Goal: Task Accomplishment & Management: Manage account settings

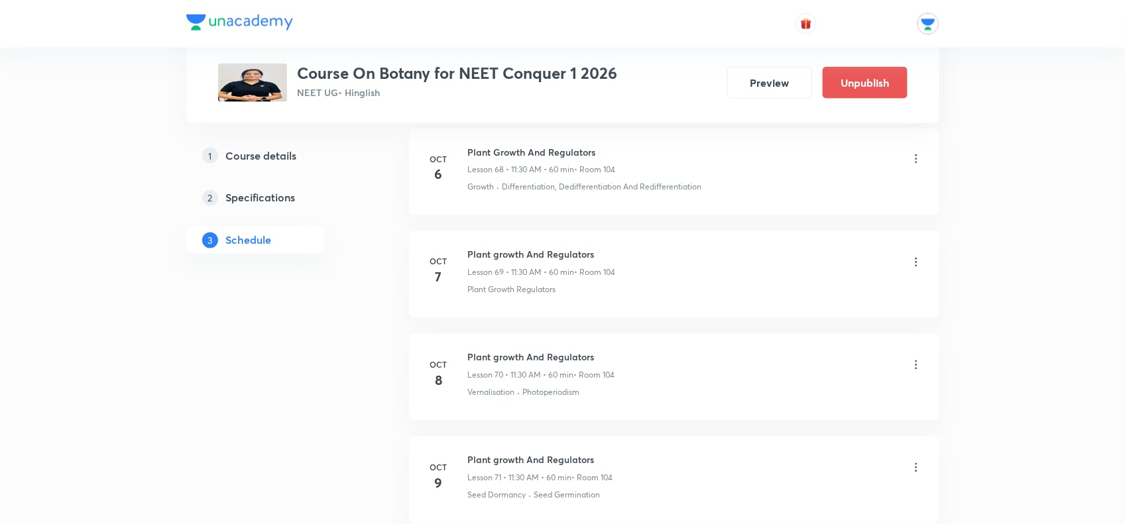
scroll to position [7628, 0]
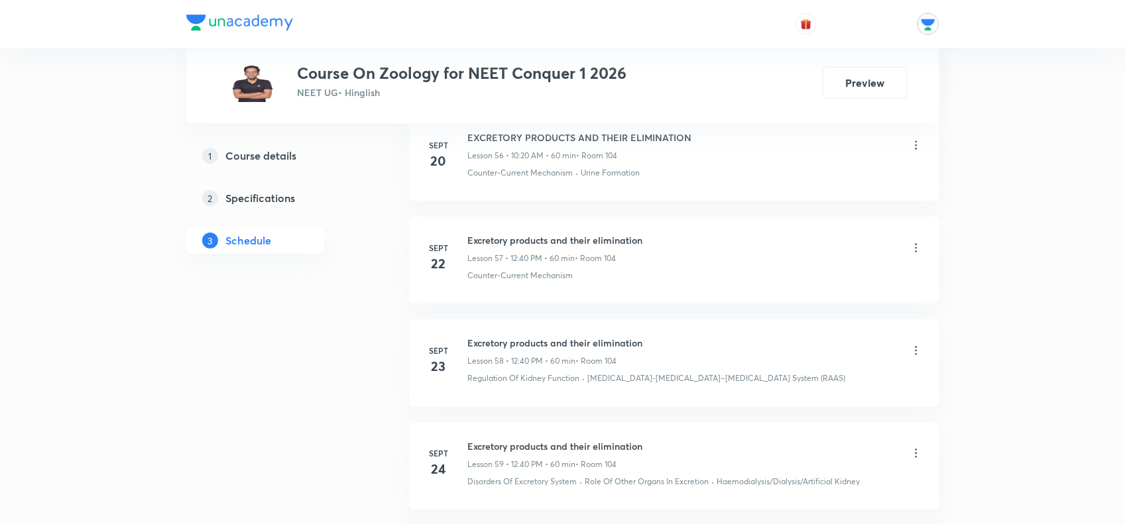
scroll to position [7137, 0]
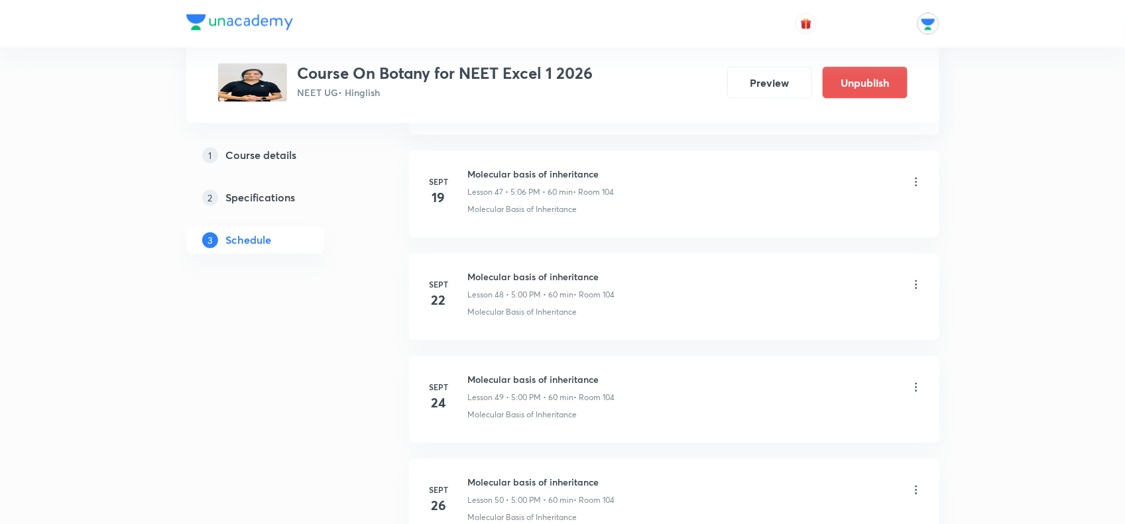
scroll to position [6310, 0]
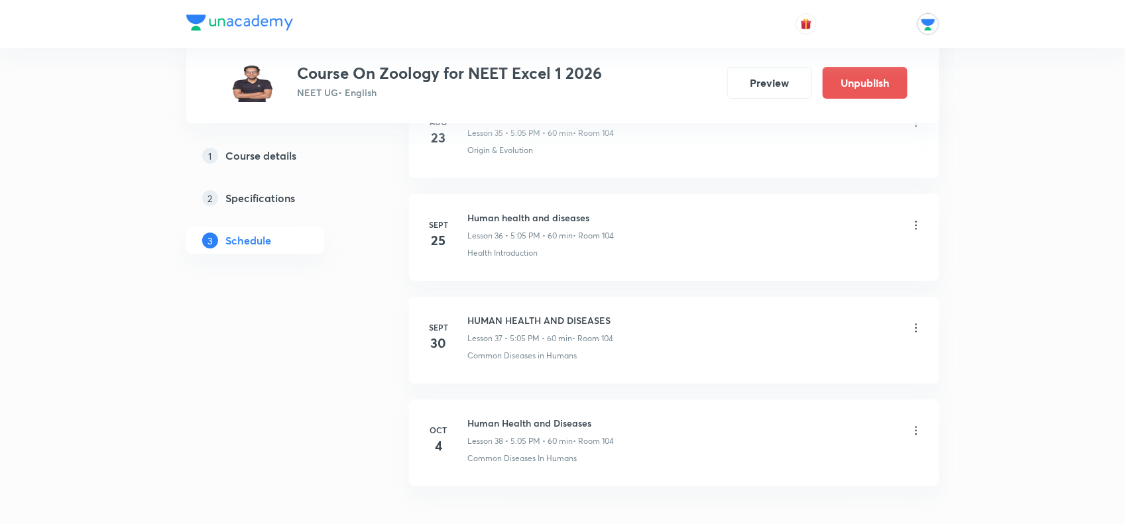
scroll to position [4456, 0]
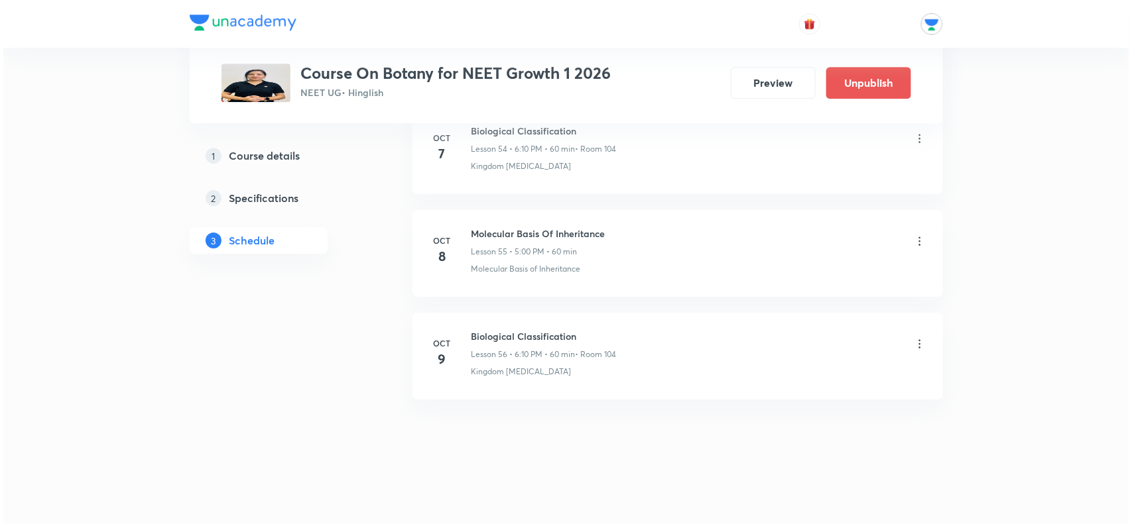
scroll to position [6228, 0]
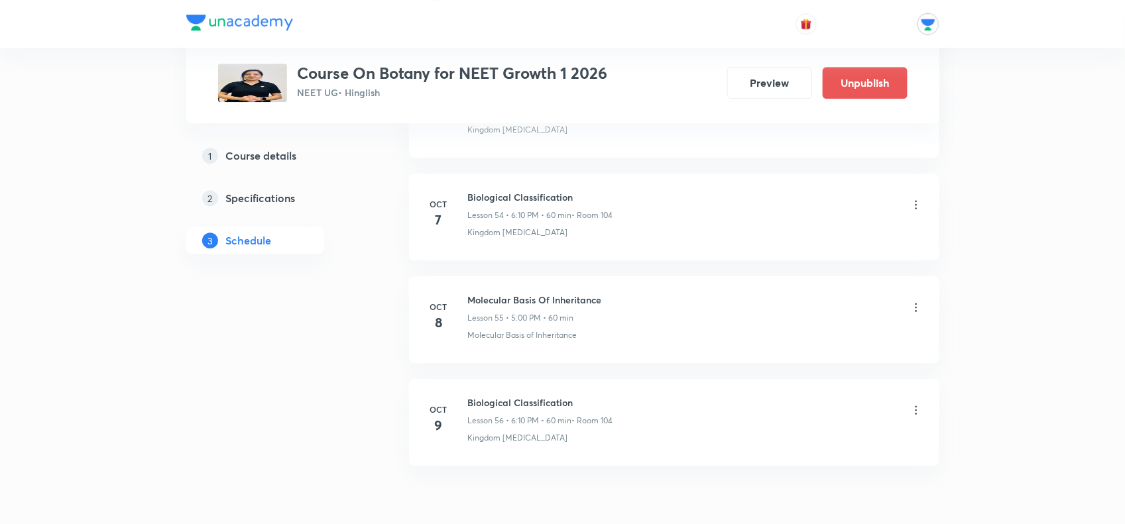
click at [915, 314] on div "Molecular Basis Of Inheritance Lesson 55 • 5:00 PM • 60 min" at bounding box center [695, 308] width 455 height 31
click at [914, 314] on icon at bounding box center [916, 307] width 13 height 13
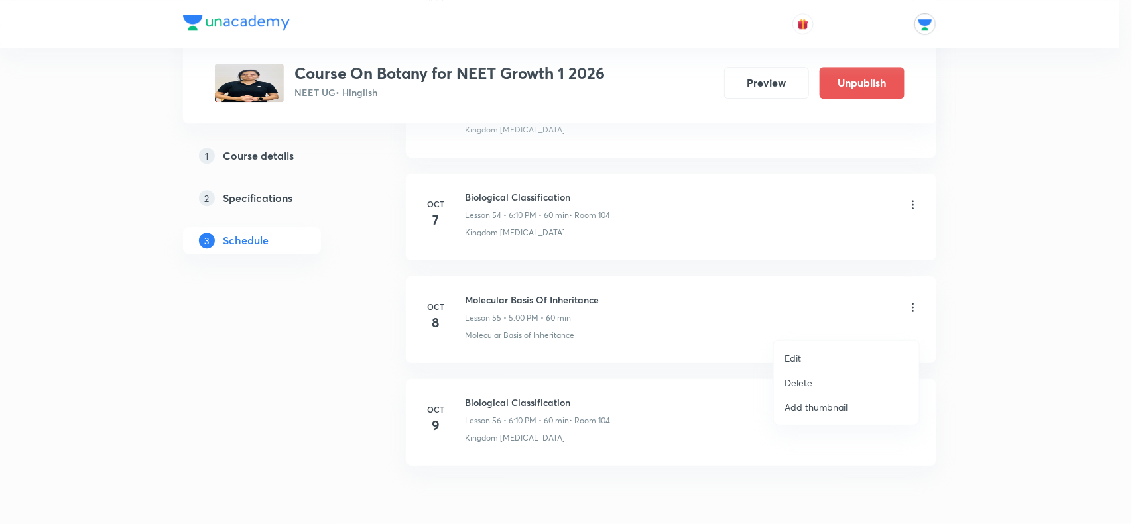
click at [800, 355] on p "Edit" at bounding box center [792, 358] width 17 height 14
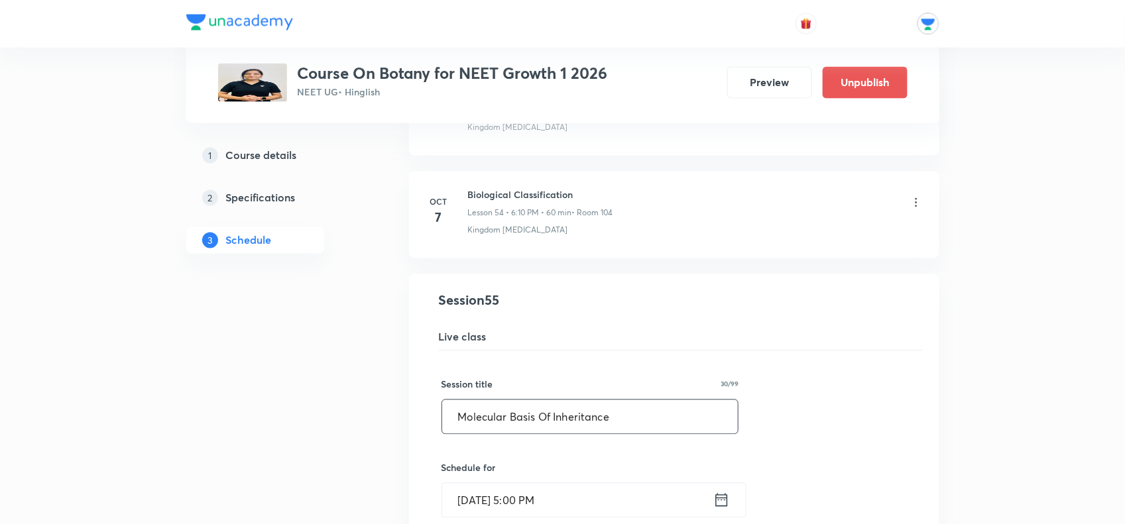
scroll to position [5464, 0]
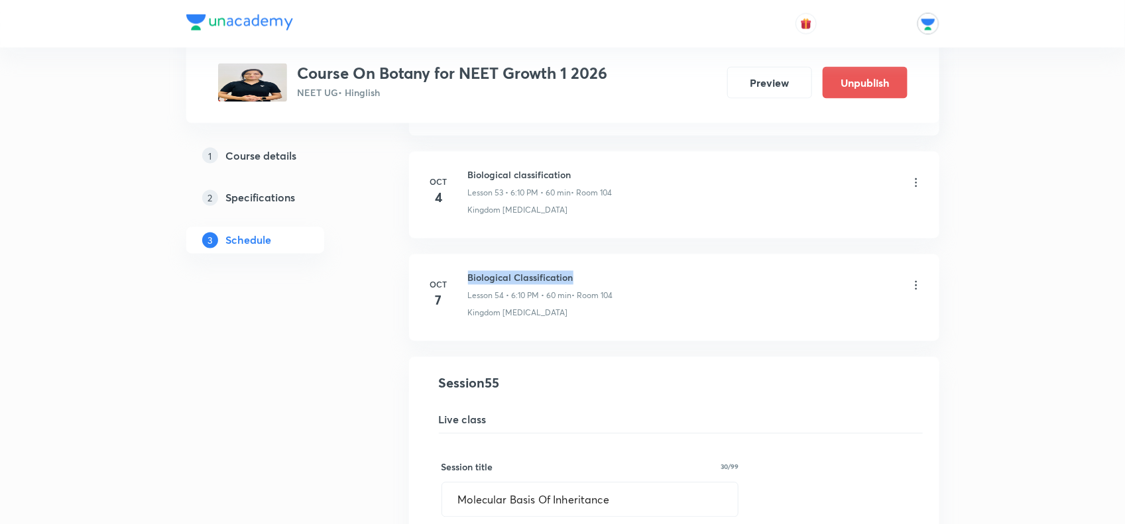
drag, startPoint x: 587, startPoint y: 286, endPoint x: 463, endPoint y: 283, distance: 124.7
click at [463, 283] on li "[DATE] Biological Classification Lesson 54 • 6:10 PM • 60 min • Room 104 Kingdo…" at bounding box center [674, 298] width 530 height 87
copy h6 "Biological Classification"
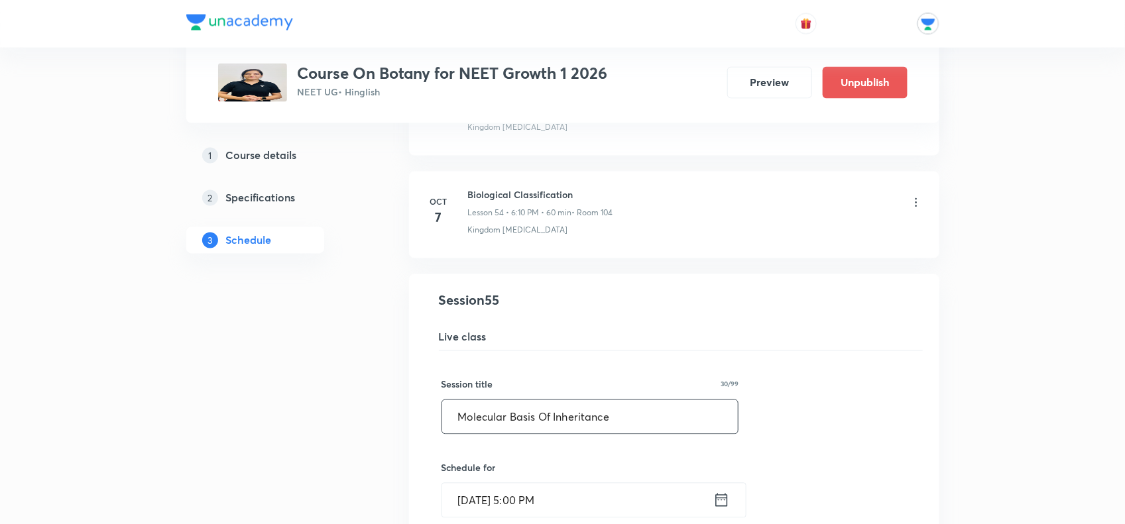
click at [655, 434] on input "Molecular Basis Of Inheritance" at bounding box center [590, 417] width 296 height 34
click at [661, 432] on input "Molecular Basis Of Inheritance" at bounding box center [590, 417] width 296 height 34
paste input "Biological Classification"
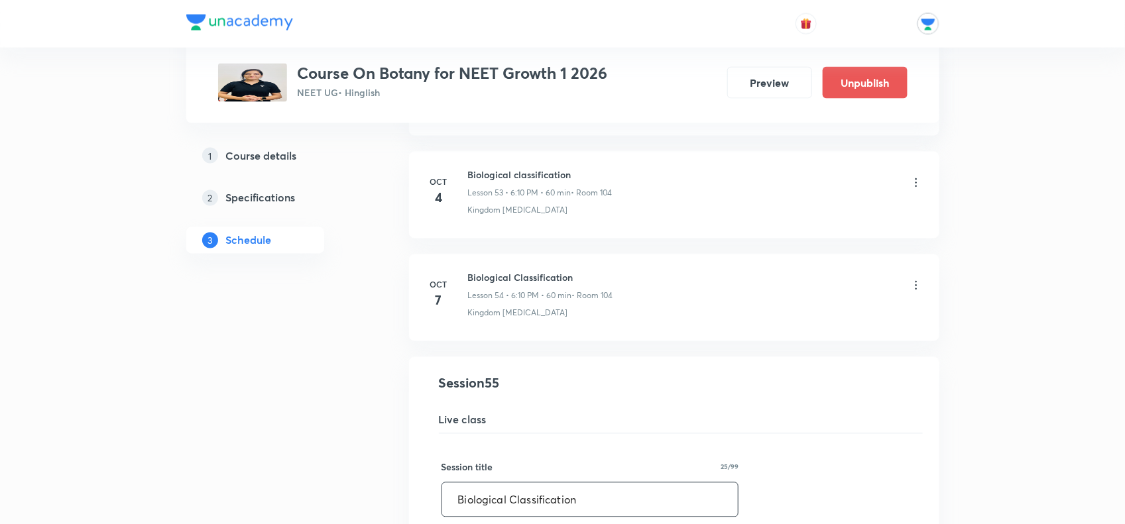
scroll to position [5713, 0]
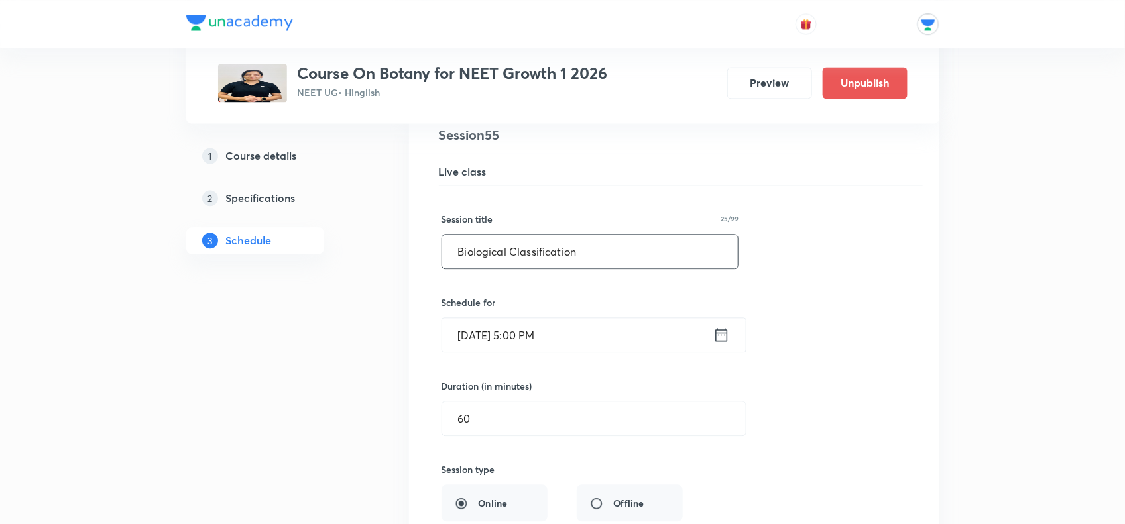
type input "Biological Classification"
click at [654, 352] on input "[DATE] 5:00 PM" at bounding box center [577, 335] width 271 height 34
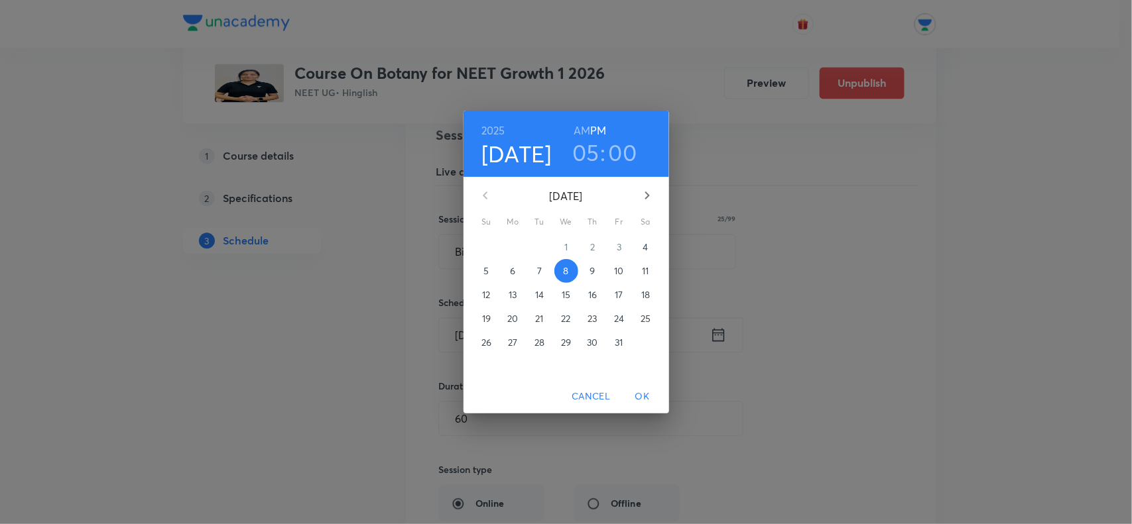
click at [1028, 347] on div "[DATE] 05 : 00 AM PM [DATE] Su Mo Tu We Th Fr Sa 28 29 30 1 2 3 4 5 6 7 8 9 10 …" at bounding box center [566, 262] width 1132 height 524
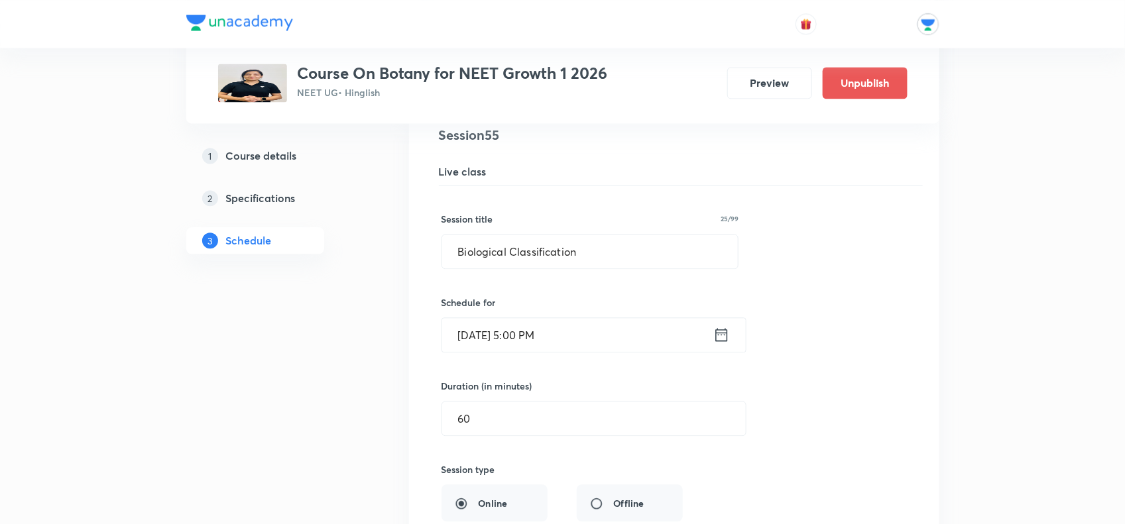
click at [604, 373] on div "Session title 25/99 Biological Classification ​ Schedule for [DATE] 5:00 PM ​ D…" at bounding box center [674, 432] width 465 height 493
click at [611, 352] on input "[DATE] 5:00 PM" at bounding box center [577, 335] width 271 height 34
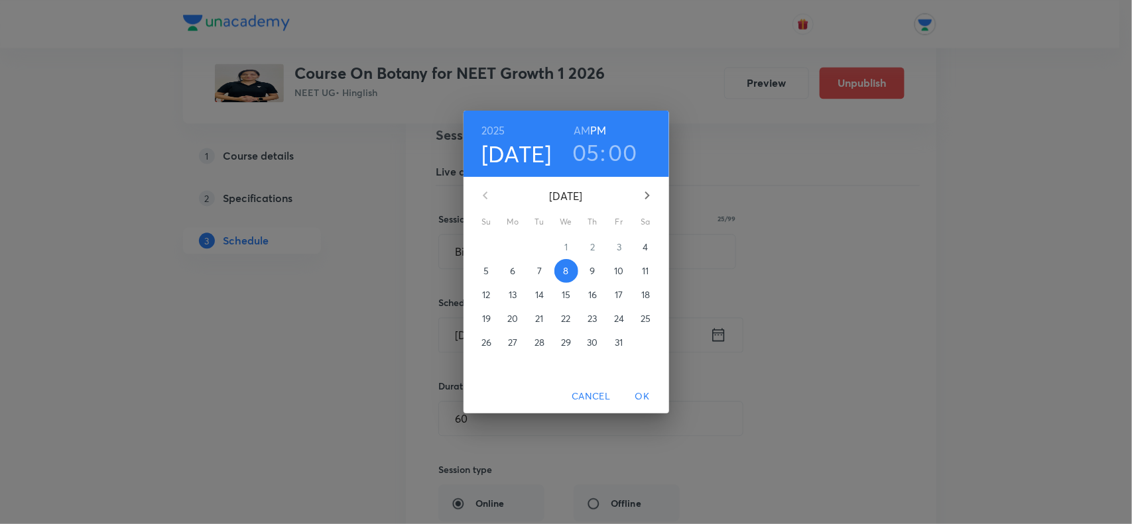
click at [594, 153] on h3 "05" at bounding box center [585, 153] width 27 height 28
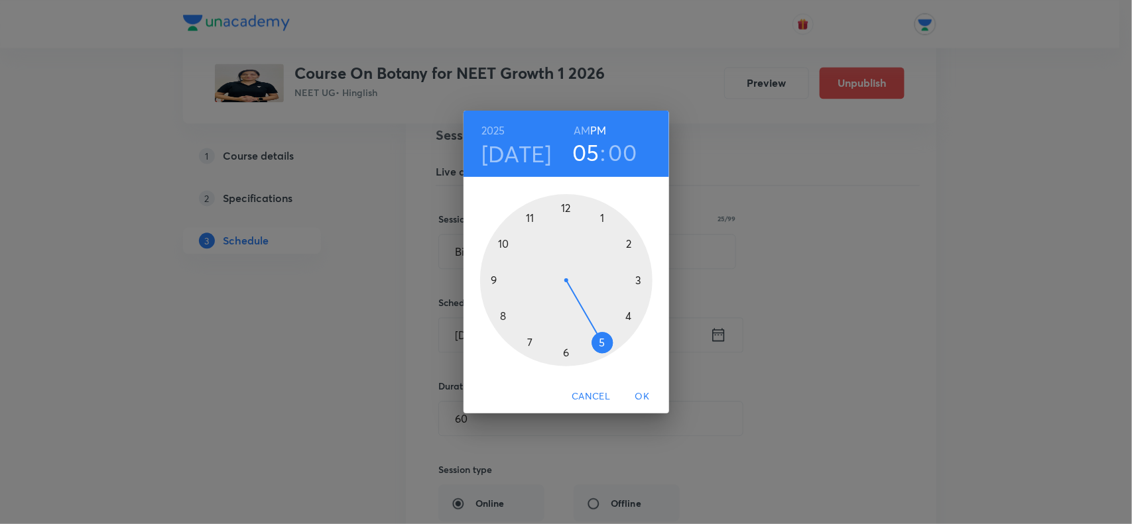
click at [571, 352] on div at bounding box center [566, 280] width 172 height 172
click at [626, 242] on div at bounding box center [566, 280] width 172 height 172
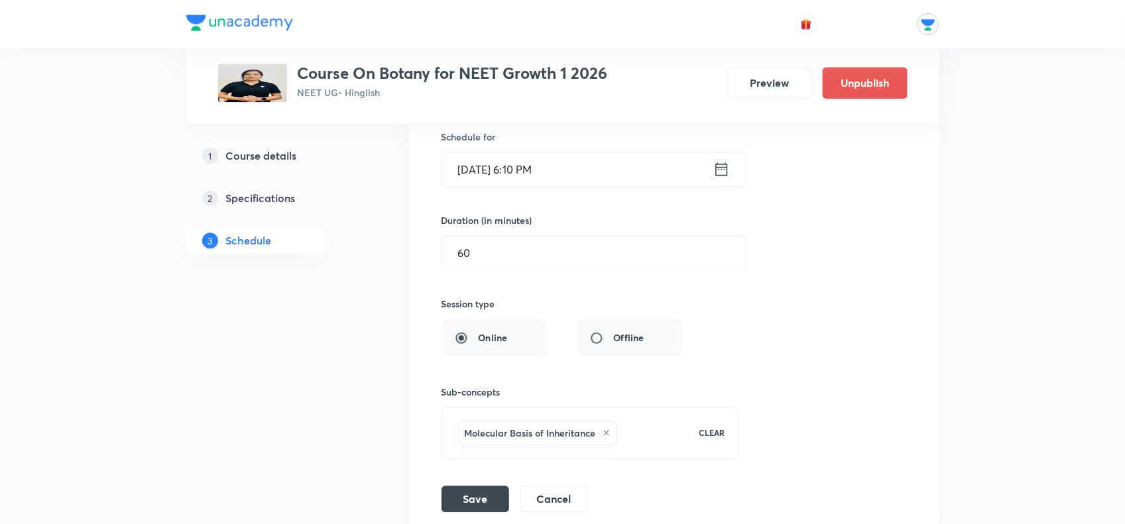
scroll to position [6044, 0]
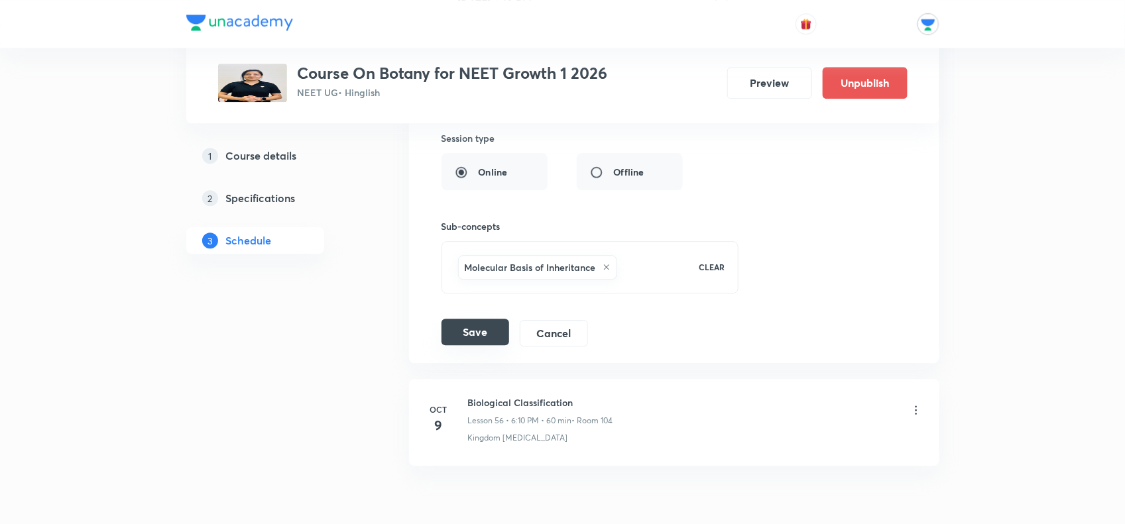
click at [462, 345] on button "Save" at bounding box center [476, 332] width 68 height 27
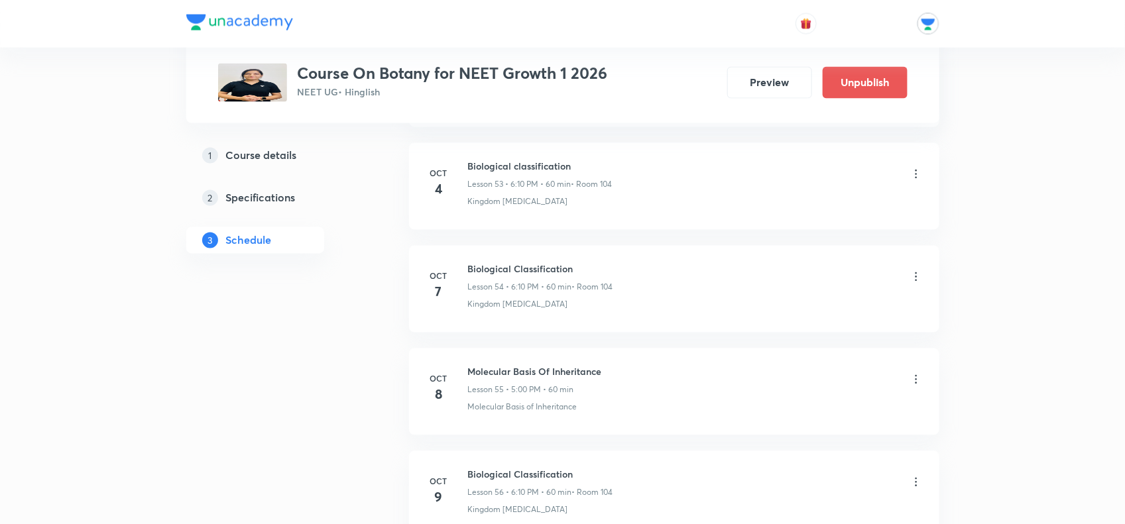
scroll to position [5700, 0]
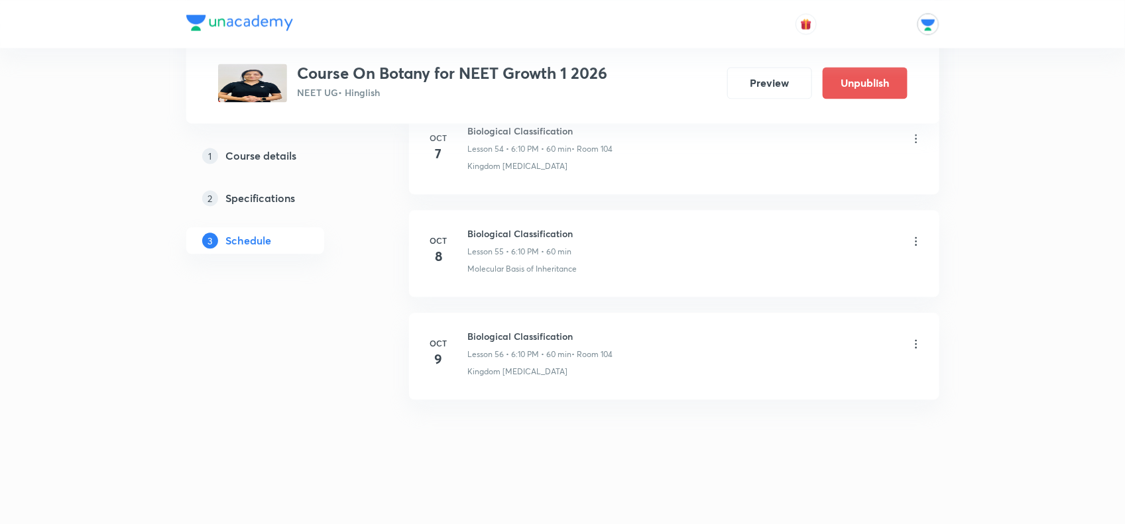
click at [913, 235] on icon at bounding box center [916, 241] width 13 height 13
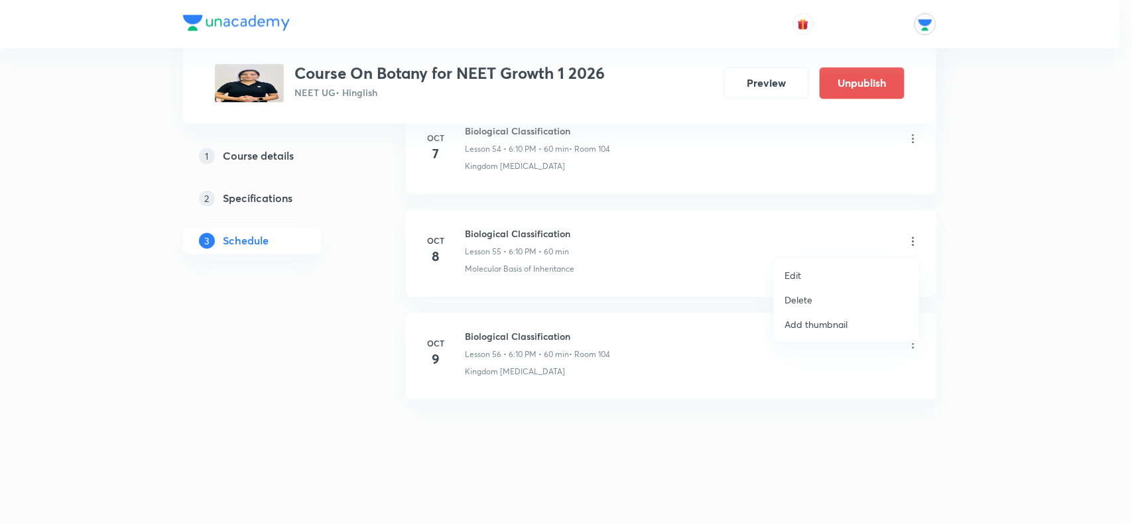
click at [809, 296] on p "Delete" at bounding box center [798, 300] width 28 height 14
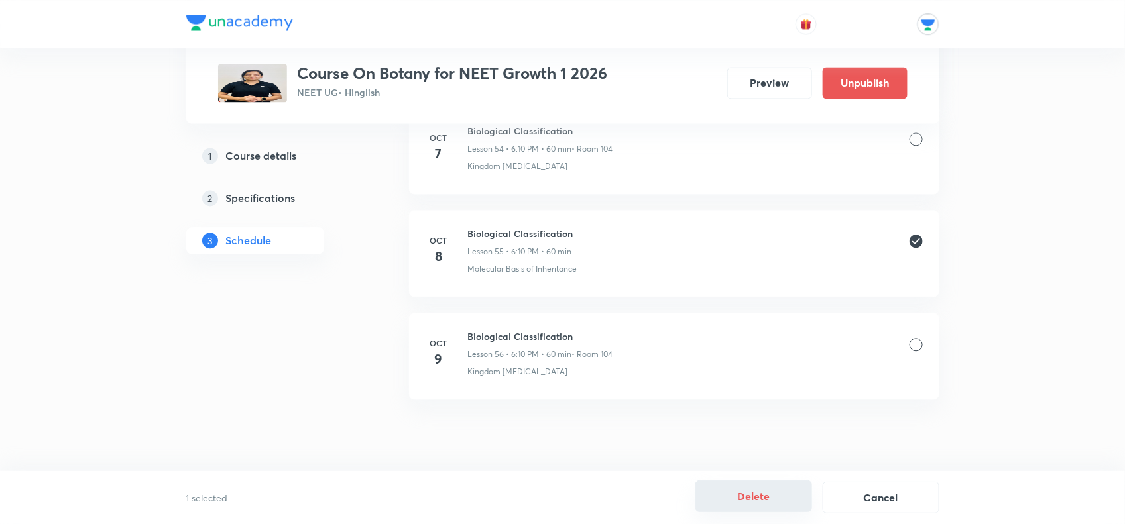
click at [787, 496] on button "Delete" at bounding box center [753, 497] width 117 height 32
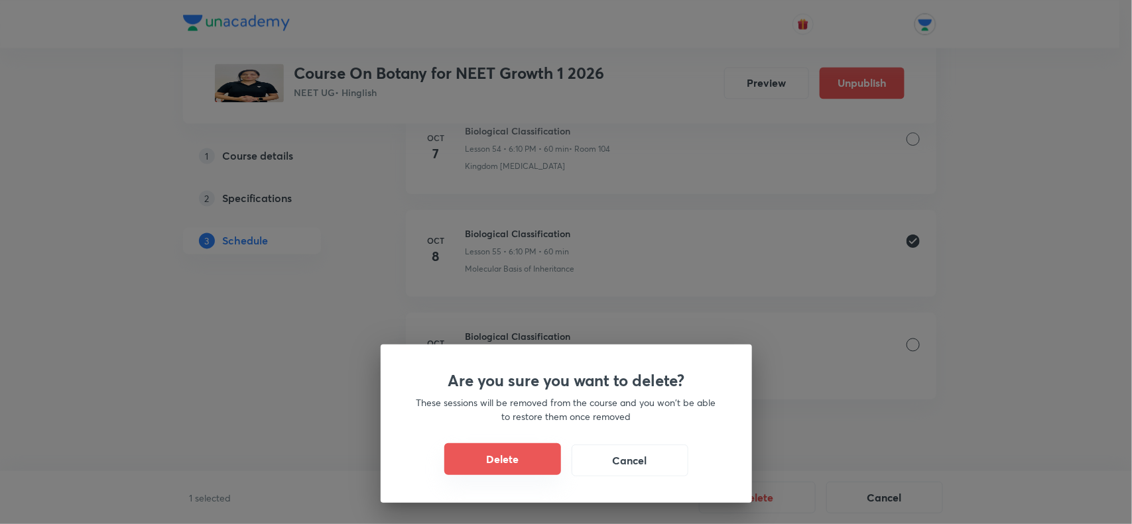
click at [526, 465] on button "Delete" at bounding box center [502, 460] width 117 height 32
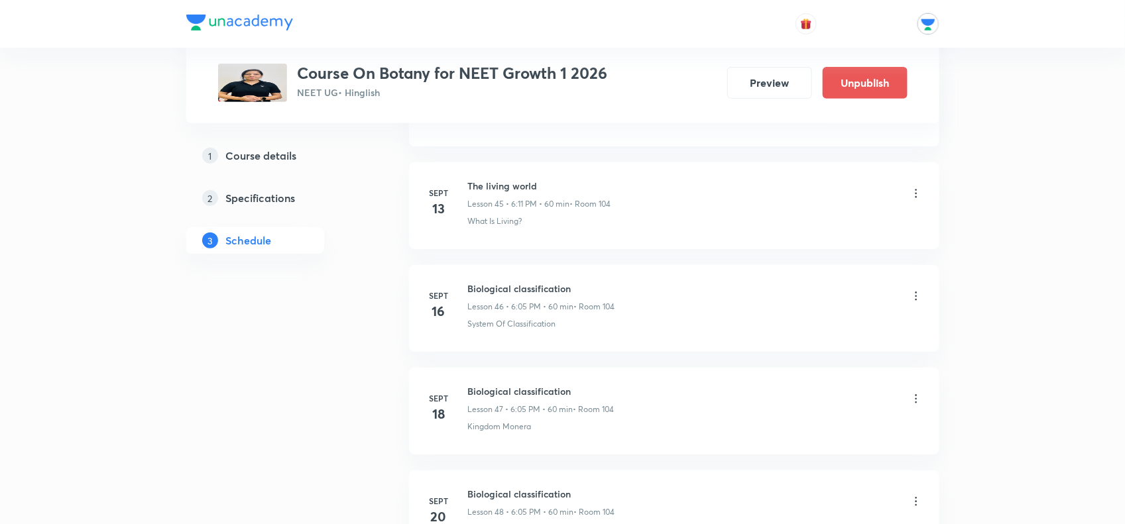
scroll to position [4540, 0]
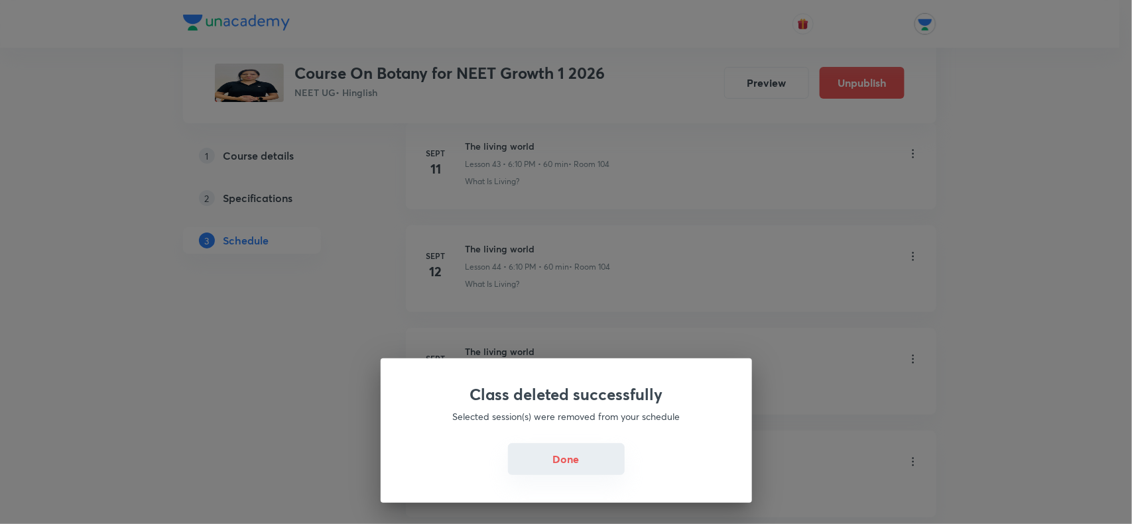
click at [561, 447] on button "Done" at bounding box center [566, 460] width 117 height 32
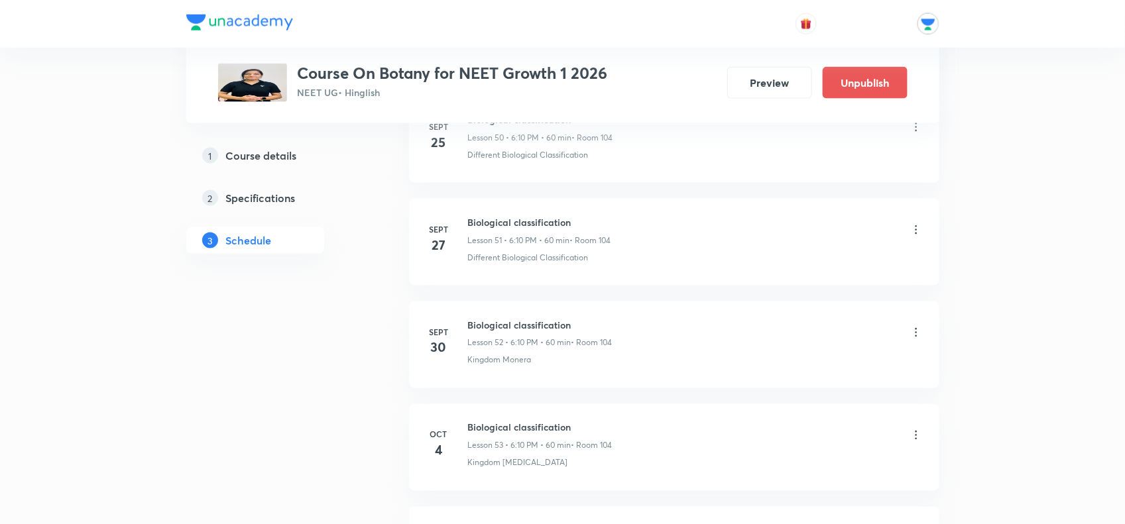
scroll to position [5597, 0]
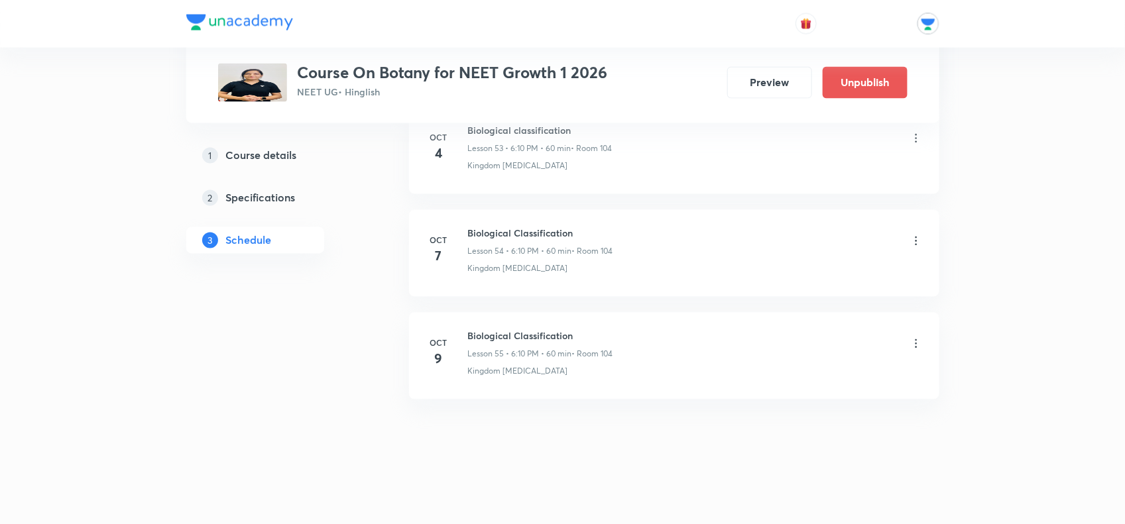
click at [916, 345] on icon at bounding box center [916, 343] width 13 height 13
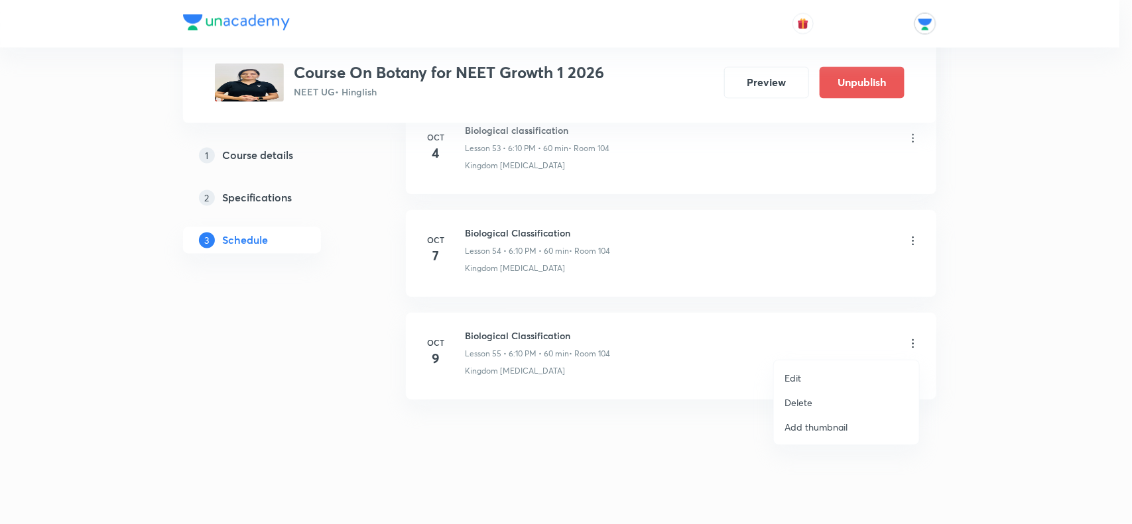
click at [823, 373] on li "Edit" at bounding box center [846, 378] width 145 height 25
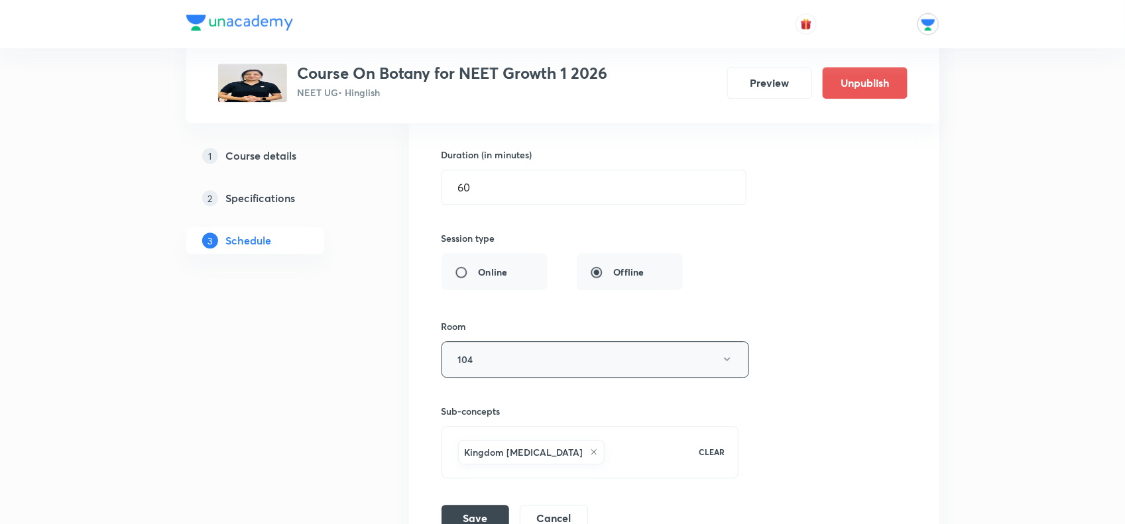
scroll to position [6027, 0]
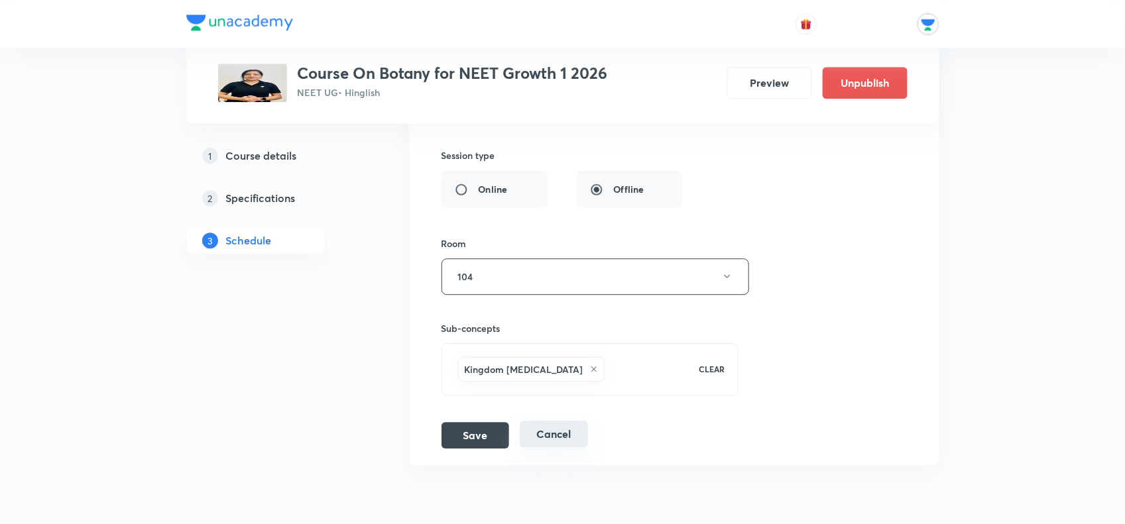
click at [531, 447] on button "Cancel" at bounding box center [554, 434] width 68 height 27
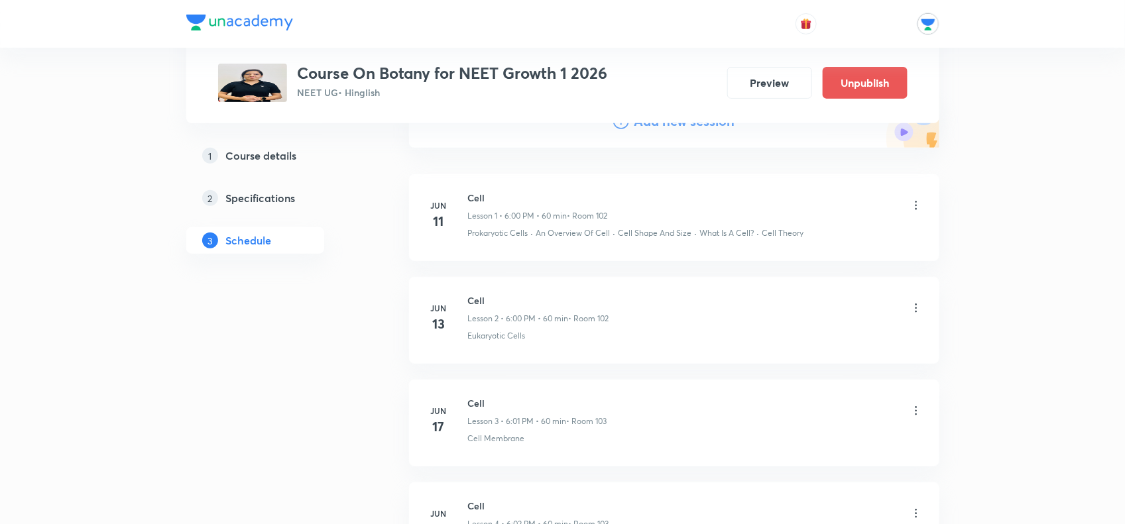
scroll to position [0, 0]
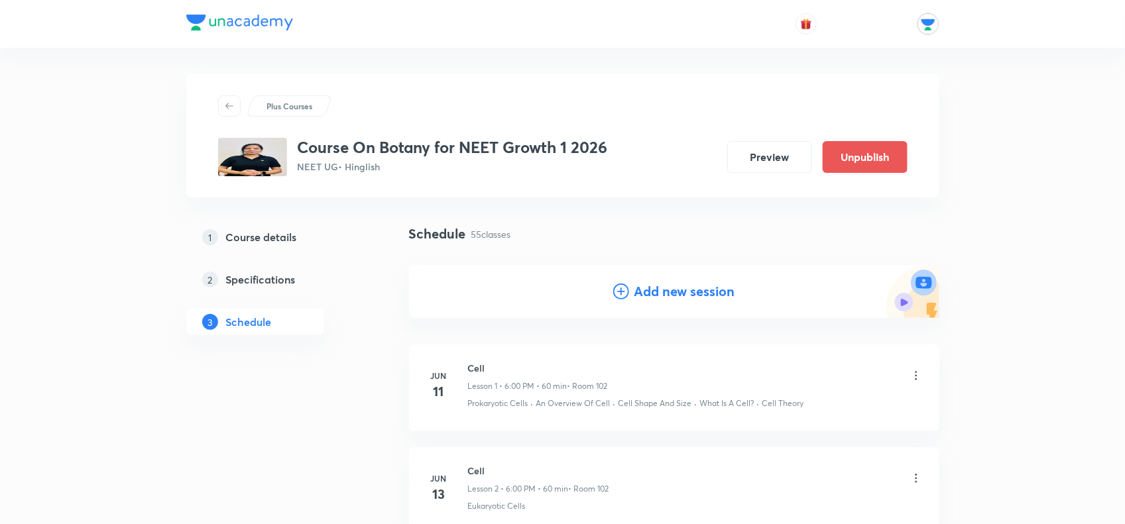
click at [663, 300] on h4 "Add new session" at bounding box center [684, 292] width 101 height 20
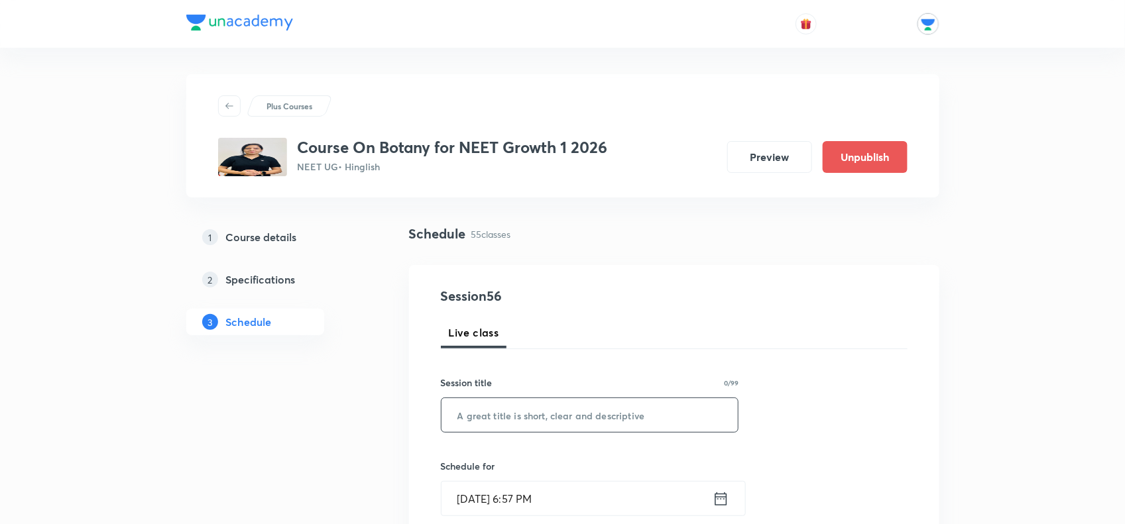
click at [539, 403] on input "text" at bounding box center [590, 415] width 297 height 34
paste input "Biological Classification"
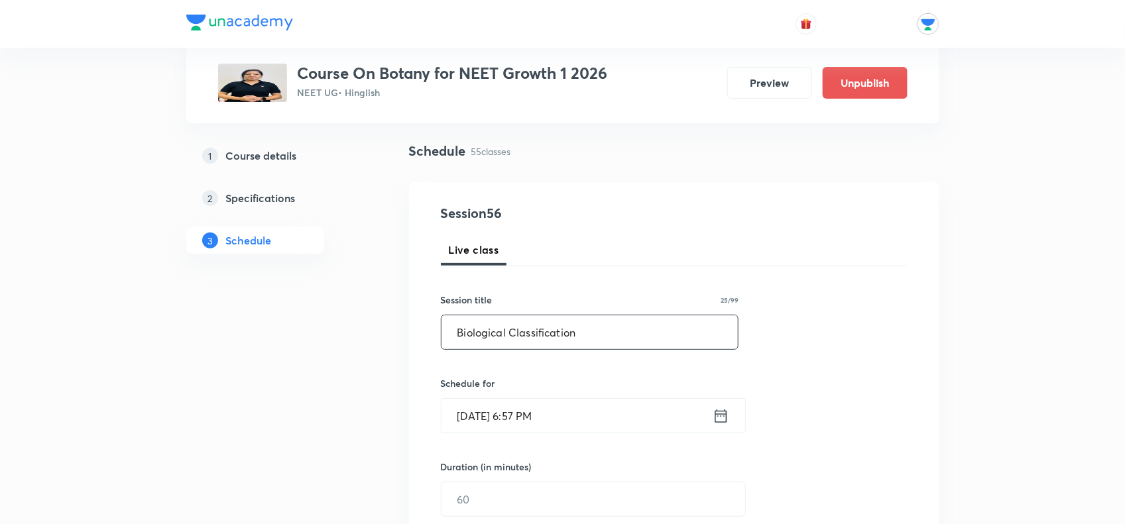
type input "Biological Classification"
click at [565, 413] on input "[DATE] 6:57 PM" at bounding box center [577, 416] width 271 height 34
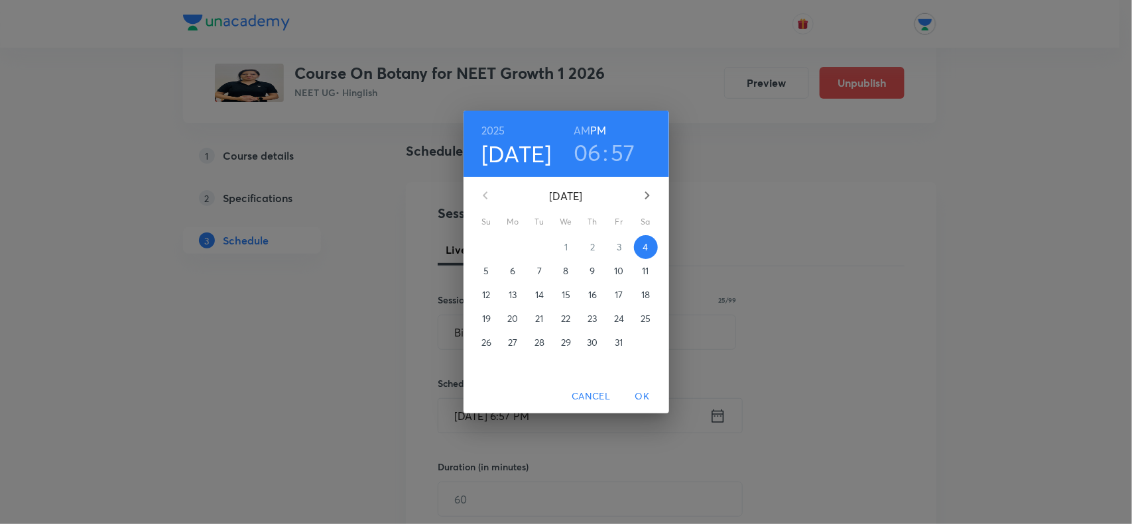
click at [652, 268] on span "11" at bounding box center [646, 271] width 24 height 13
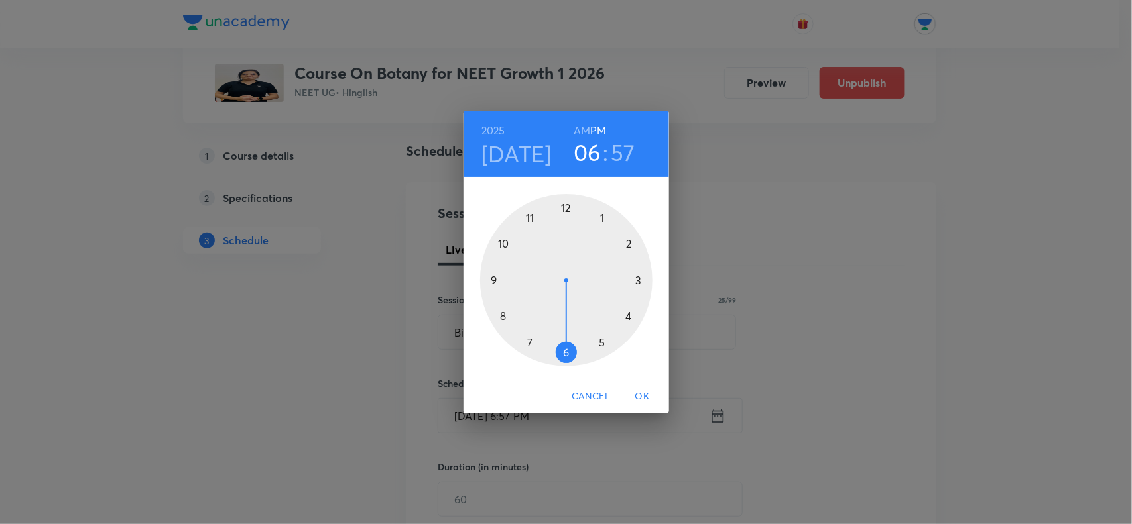
click at [568, 353] on div at bounding box center [566, 280] width 172 height 172
click at [631, 243] on div at bounding box center [566, 280] width 172 height 172
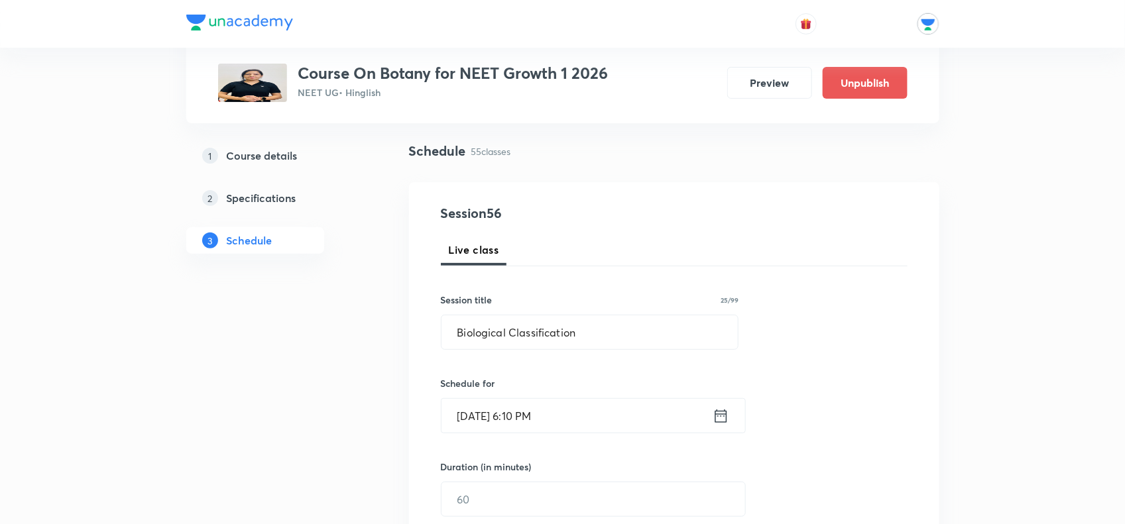
scroll to position [331, 0]
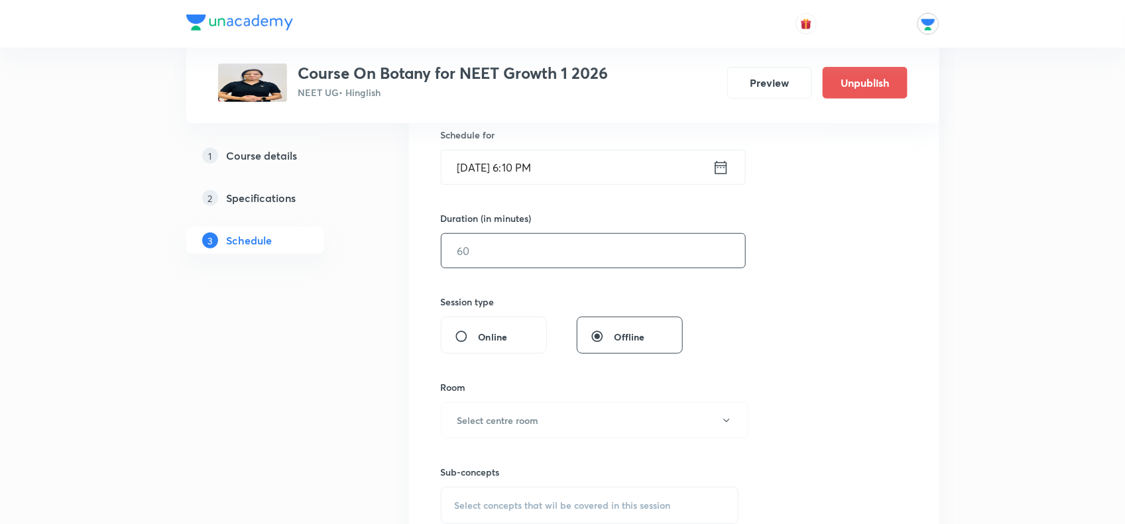
click at [565, 251] on input "text" at bounding box center [594, 251] width 304 height 34
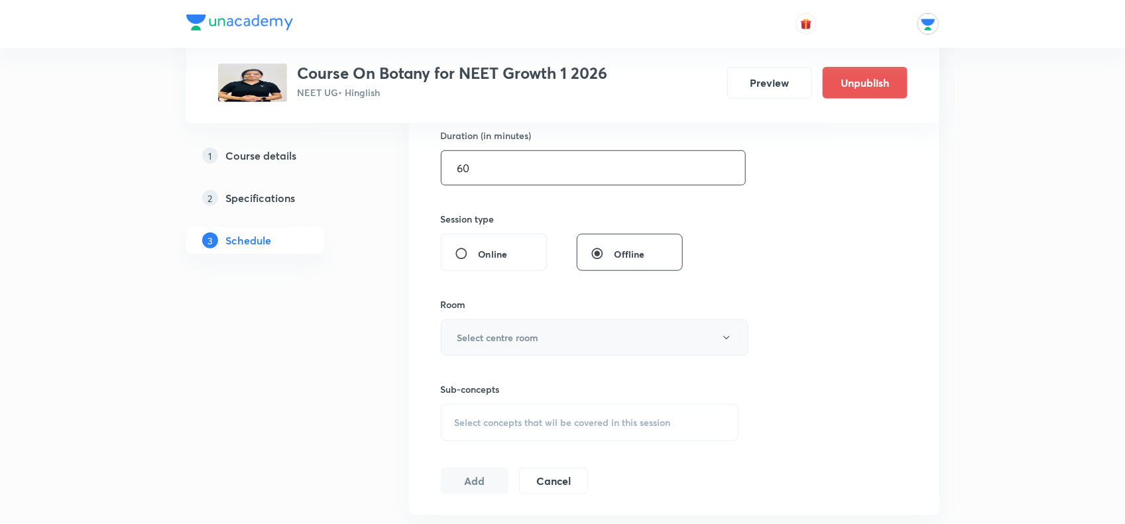
type input "60"
click at [536, 335] on h6 "Select centre room" at bounding box center [498, 338] width 82 height 14
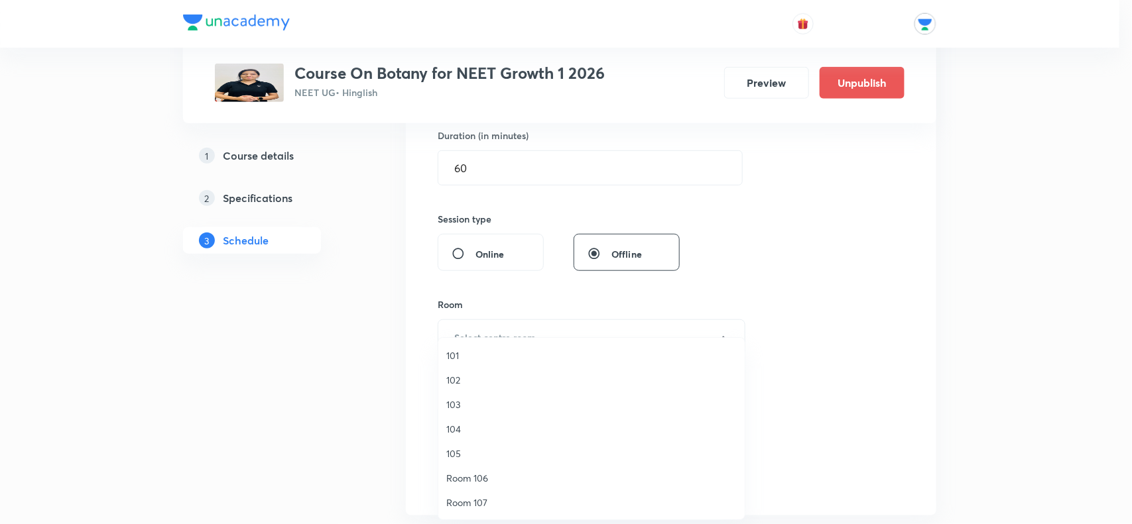
click at [461, 426] on span "104" at bounding box center [591, 429] width 290 height 14
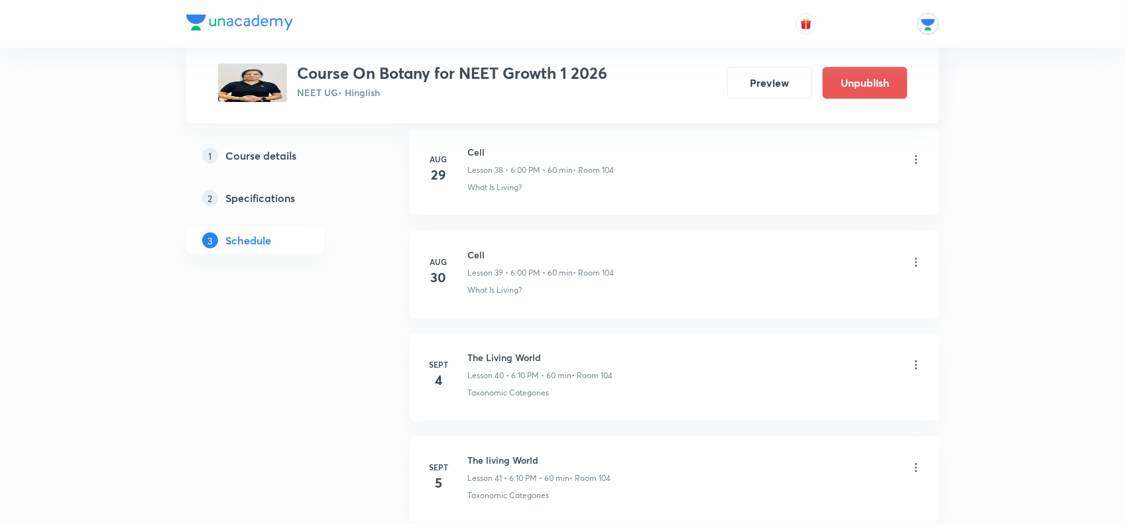
scroll to position [6208, 0]
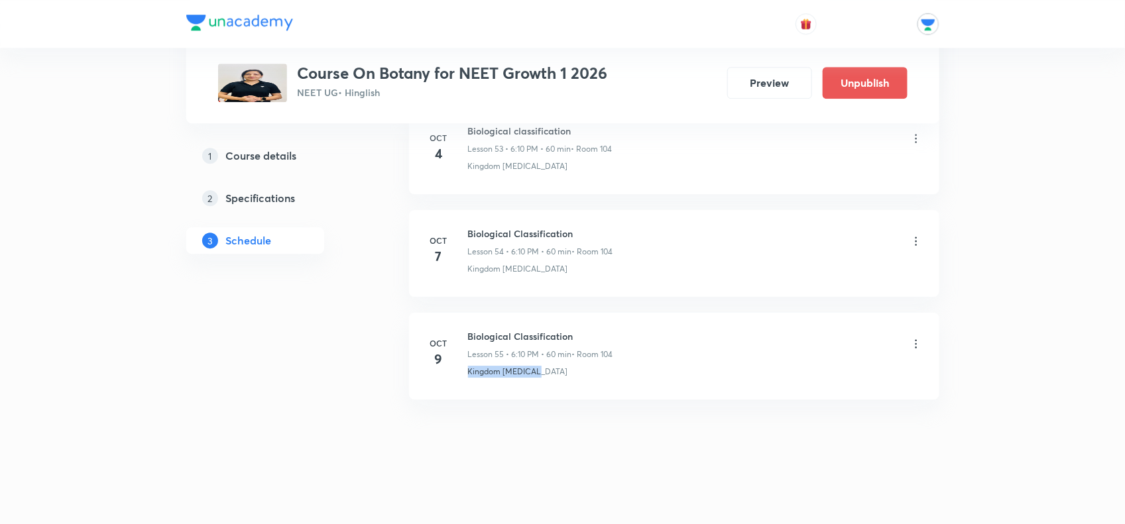
drag, startPoint x: 538, startPoint y: 369, endPoint x: 444, endPoint y: 406, distance: 101.4
click at [469, 373] on p "Kingdom [MEDICAL_DATA]" at bounding box center [518, 372] width 100 height 12
drag, startPoint x: 464, startPoint y: 365, endPoint x: 534, endPoint y: 375, distance: 70.3
click at [534, 375] on div "[DATE] Biological Classification Lesson 55 • 6:10 PM • 60 min • Room 104 Kingdo…" at bounding box center [674, 353] width 497 height 48
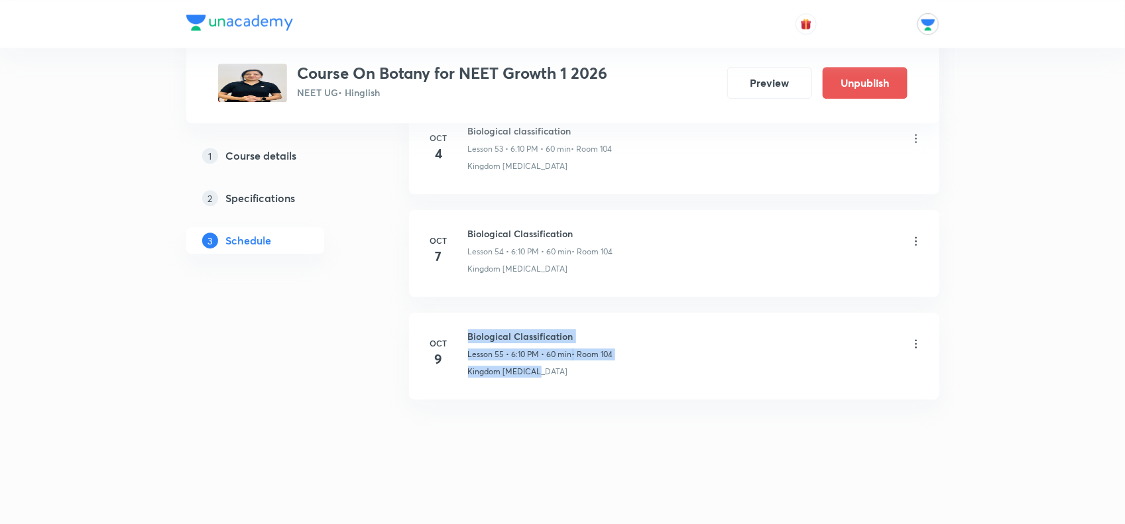
click at [534, 375] on div "Kingdom [MEDICAL_DATA]" at bounding box center [695, 372] width 455 height 12
click at [522, 365] on div "Biological Classification Lesson 55 • 6:10 PM • 60 min • Room 104 Kingdom [MEDI…" at bounding box center [695, 353] width 455 height 48
click at [520, 367] on p "Kingdom [MEDICAL_DATA]" at bounding box center [518, 372] width 100 height 12
copy p "[MEDICAL_DATA]"
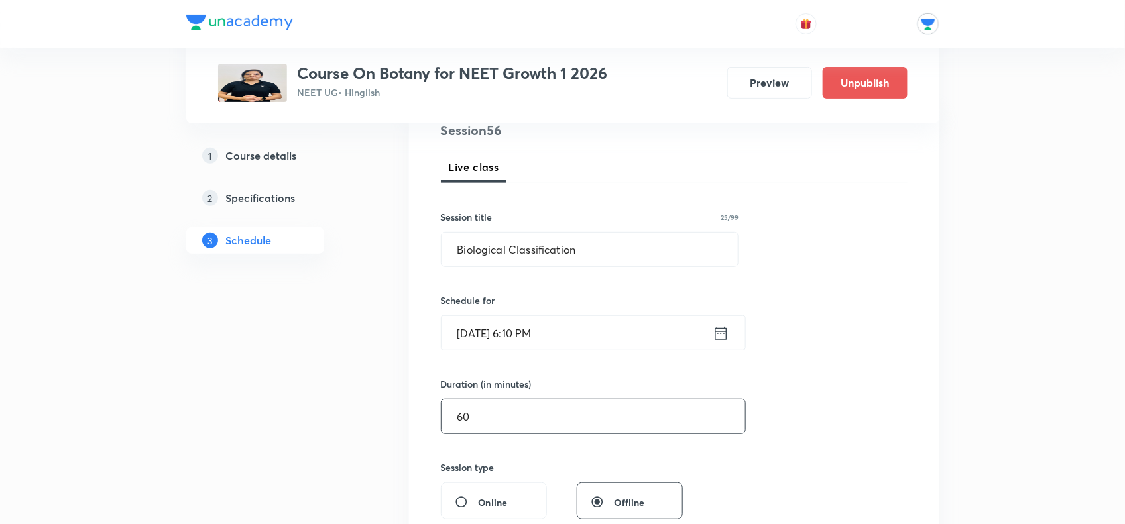
scroll to position [331, 0]
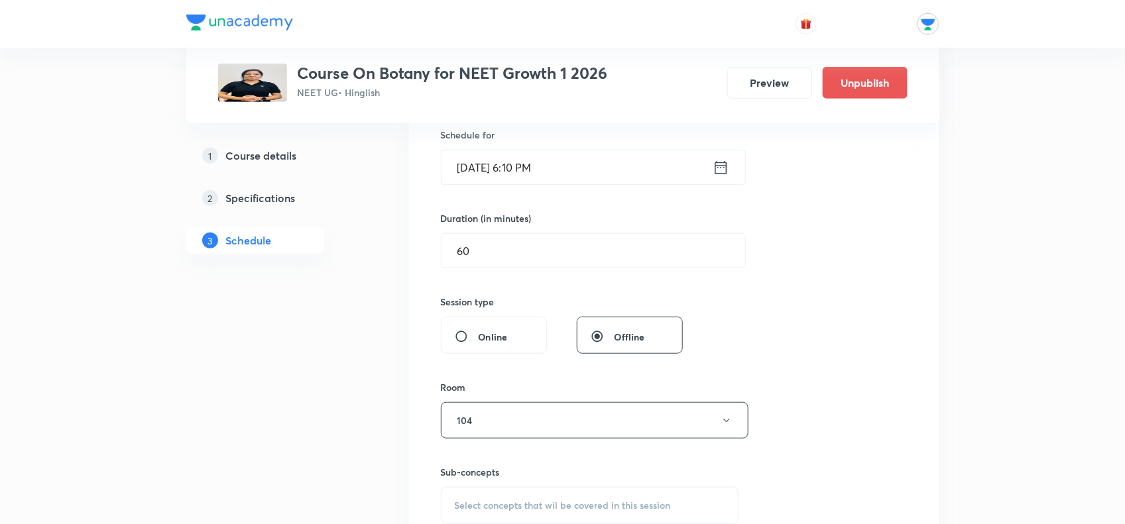
click at [622, 497] on div "Select concepts that wil be covered in this session" at bounding box center [590, 505] width 298 height 37
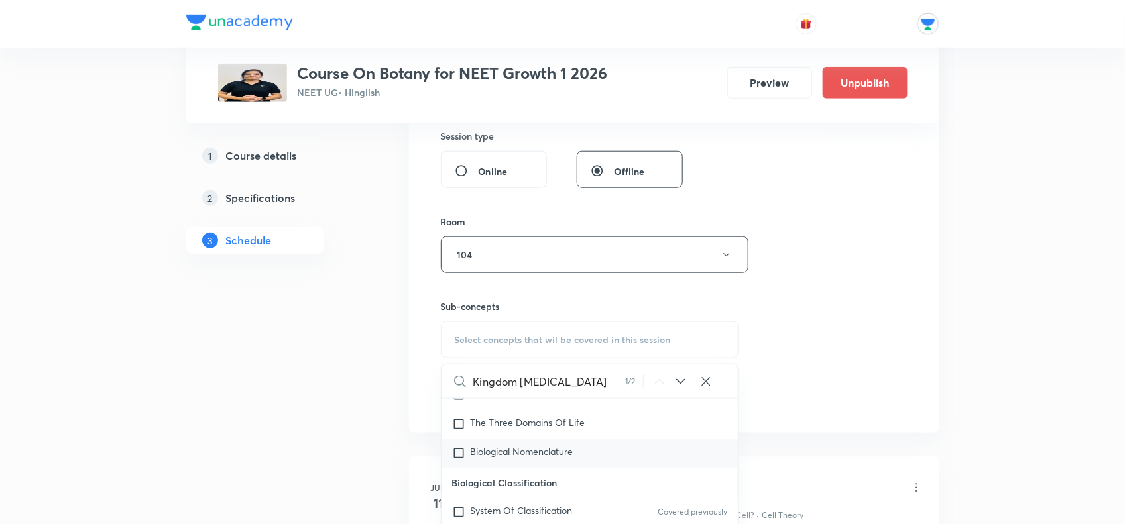
scroll to position [580, 0]
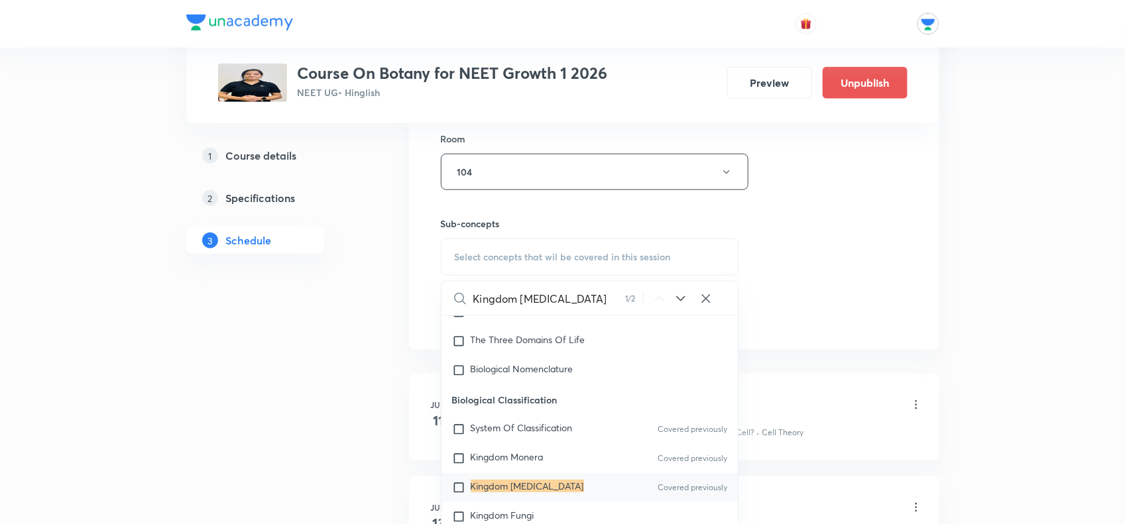
type input "Kingdom [MEDICAL_DATA]"
click at [478, 481] on mark "Kingdom [MEDICAL_DATA]" at bounding box center [527, 486] width 113 height 13
checkbox input "true"
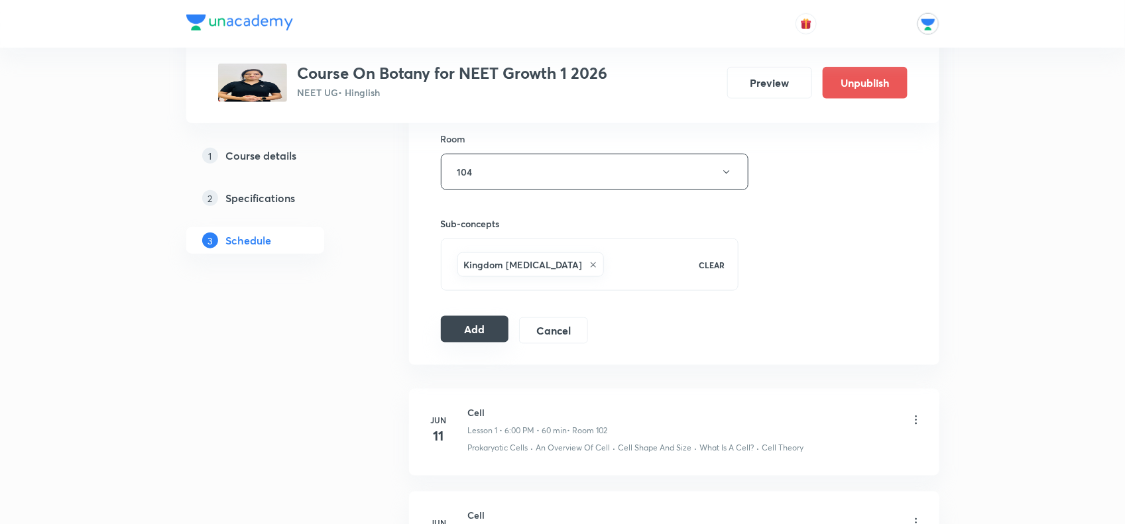
click at [488, 332] on button "Add" at bounding box center [475, 329] width 68 height 27
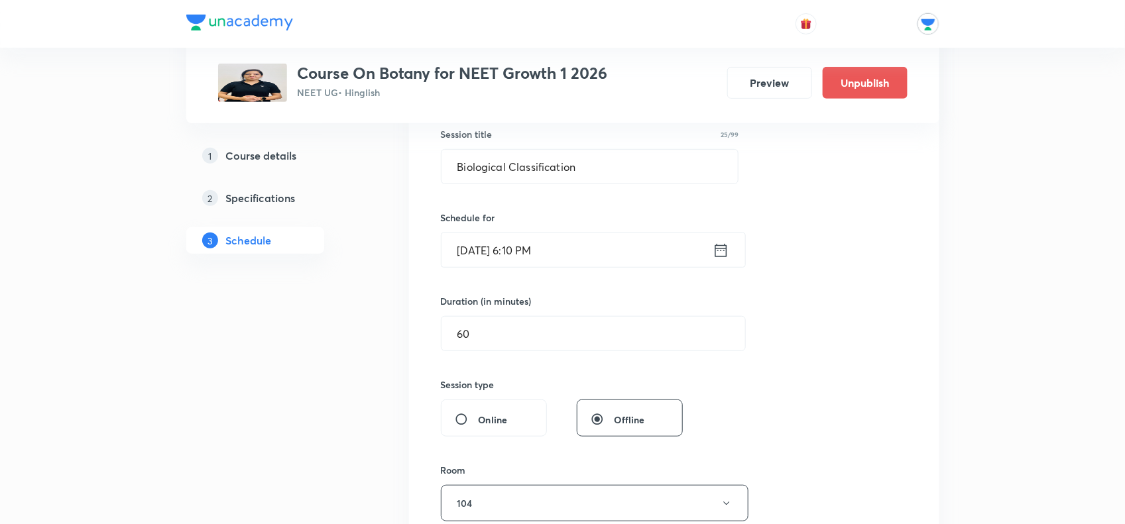
scroll to position [83, 0]
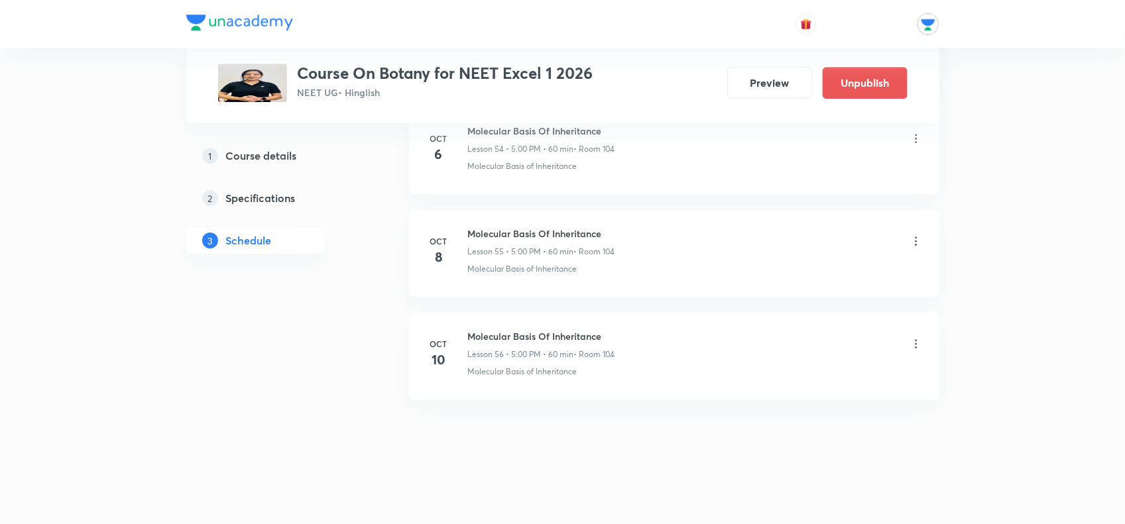
scroll to position [6227, 0]
